Goal: Find specific page/section: Find specific page/section

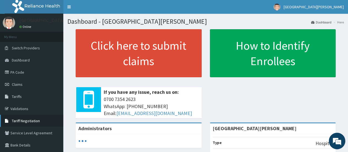
click at [31, 120] on span "Tariff Negotiation" at bounding box center [26, 120] width 28 height 5
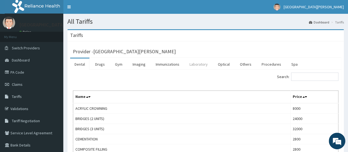
click at [199, 65] on link "Laboratory" at bounding box center [198, 64] width 27 height 12
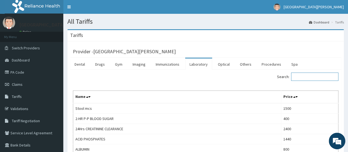
click at [301, 77] on input "Search:" at bounding box center [314, 76] width 47 height 8
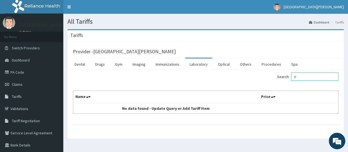
type input "t"
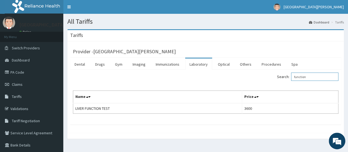
type input "function"
click at [25, 108] on link "Validations" at bounding box center [31, 108] width 63 height 12
